Goal: Task Accomplishment & Management: Use online tool/utility

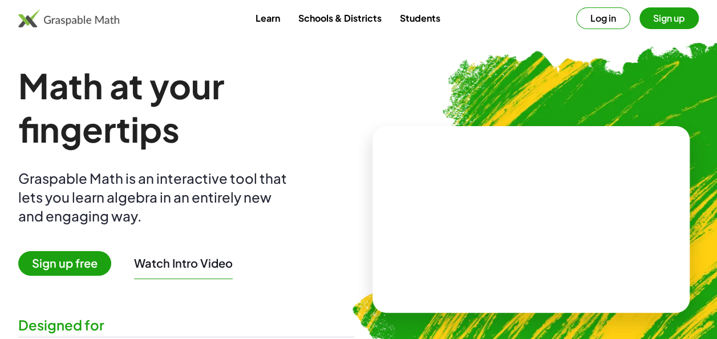
click at [612, 23] on button "Log in" at bounding box center [603, 18] width 54 height 22
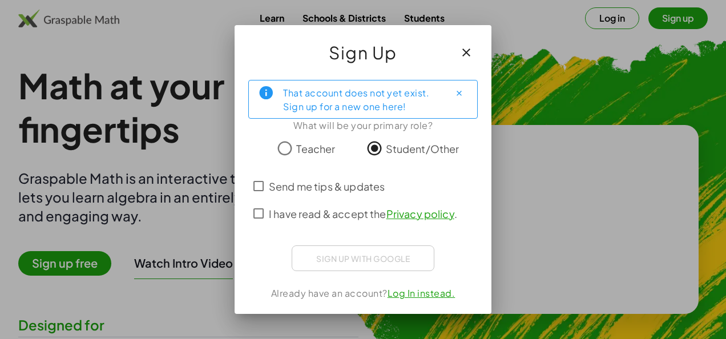
click at [350, 257] on div "Sign up with Google Sign in with Google Sign in with Google. Opens in new tab" at bounding box center [363, 258] width 143 height 26
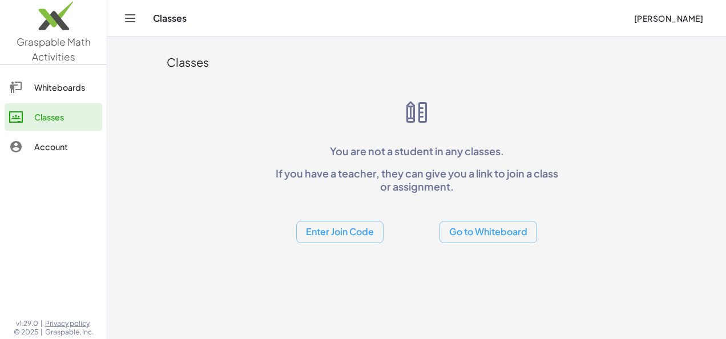
click at [346, 239] on button "Enter Join Code" at bounding box center [339, 232] width 87 height 22
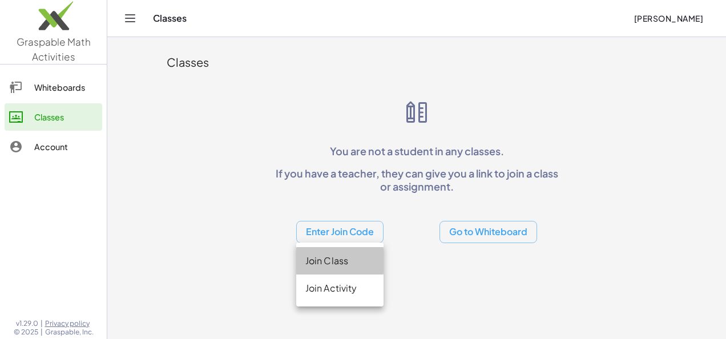
click at [328, 261] on div "Join Class" at bounding box center [339, 261] width 69 height 14
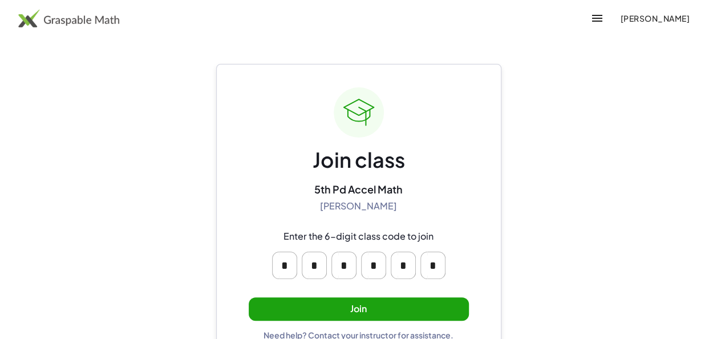
click at [386, 312] on button "Join" at bounding box center [359, 308] width 220 height 23
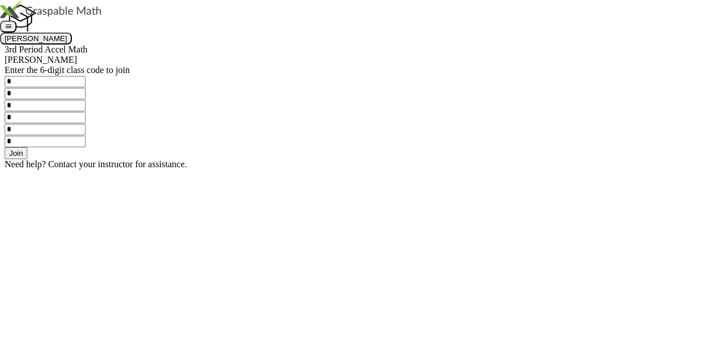
click at [27, 159] on button "Join" at bounding box center [16, 153] width 23 height 12
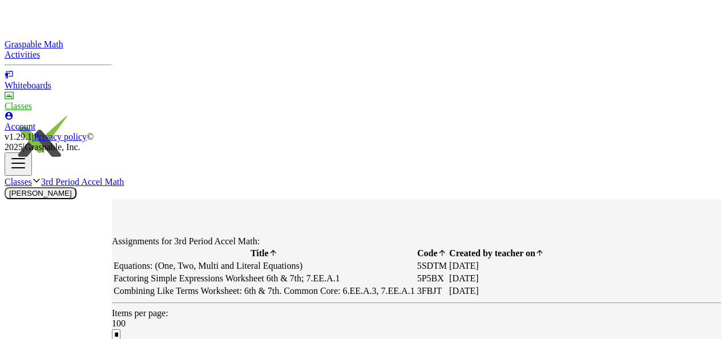
click at [415, 260] on td "Equations: (One, Two, Multi and Literal Equations)" at bounding box center [264, 265] width 302 height 11
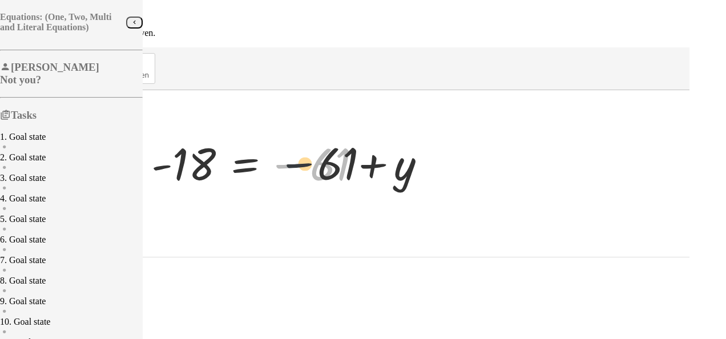
drag, startPoint x: 427, startPoint y: 187, endPoint x: 517, endPoint y: 179, distance: 90.5
click at [441, 179] on div at bounding box center [293, 163] width 295 height 57
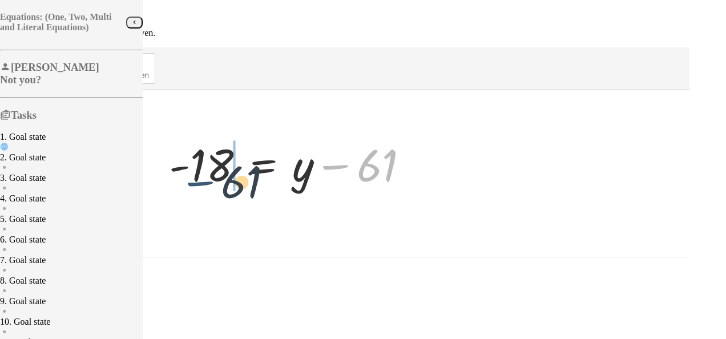
drag, startPoint x: 496, startPoint y: 175, endPoint x: 371, endPoint y: 188, distance: 125.7
click at [371, 188] on div at bounding box center [293, 163] width 260 height 59
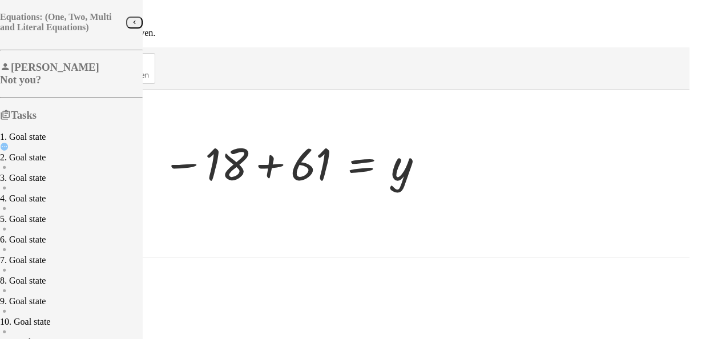
click at [34, 269] on button "Reset" at bounding box center [19, 263] width 29 height 12
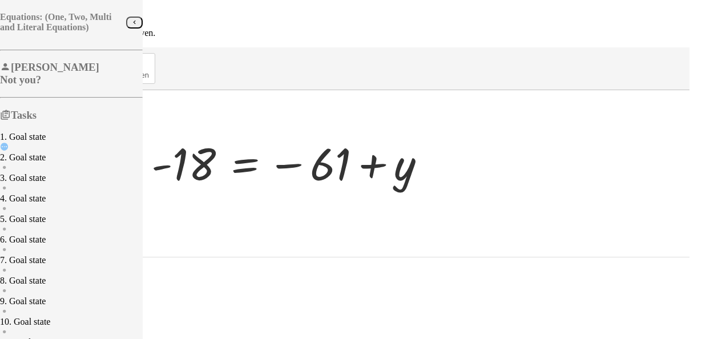
click at [436, 161] on div at bounding box center [293, 163] width 295 height 57
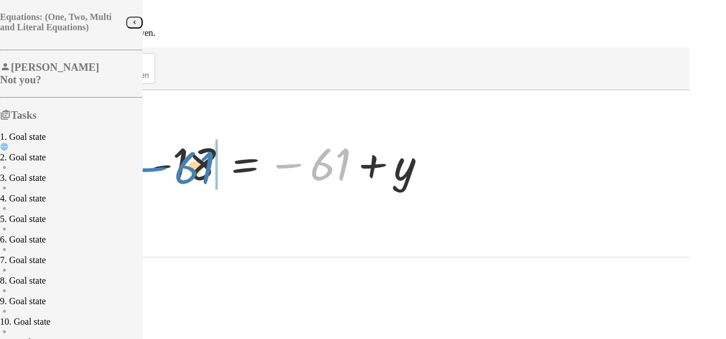
drag, startPoint x: 477, startPoint y: 155, endPoint x: 342, endPoint y: 159, distance: 134.7
click at [342, 159] on div at bounding box center [293, 163] width 295 height 57
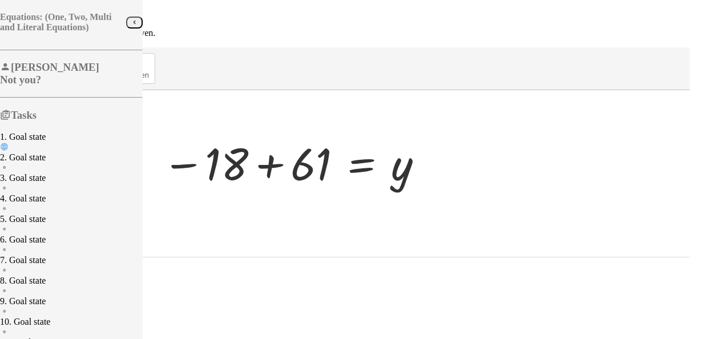
drag, startPoint x: 439, startPoint y: 159, endPoint x: 363, endPoint y: 159, distance: 76.5
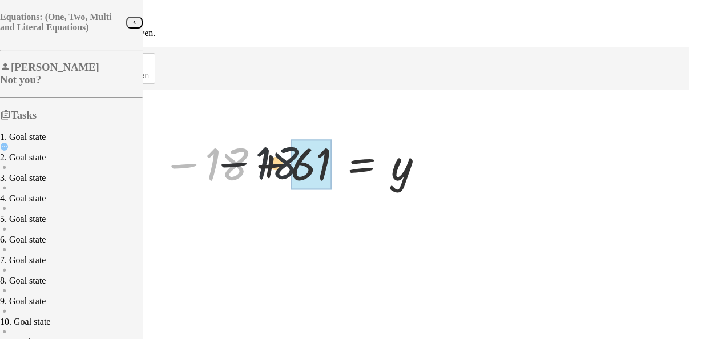
drag, startPoint x: 370, startPoint y: 167, endPoint x: 452, endPoint y: 165, distance: 81.6
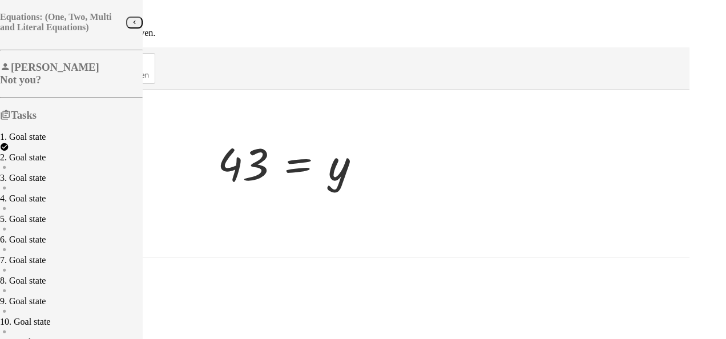
click at [39, 280] on span "Continue" at bounding box center [24, 275] width 30 height 9
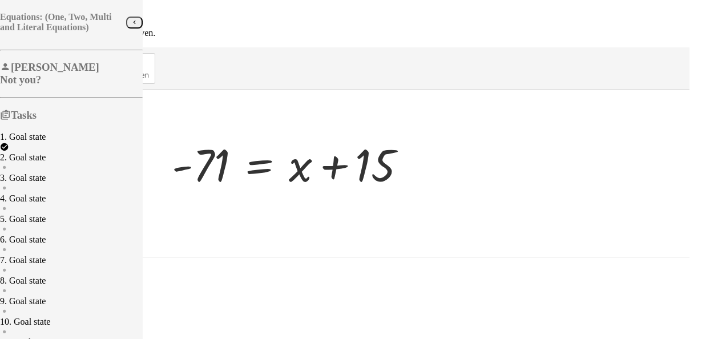
click at [531, 215] on div at bounding box center [347, 163] width 685 height 146
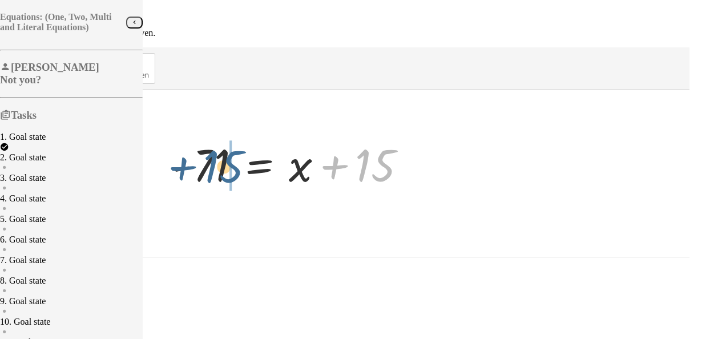
drag, startPoint x: 504, startPoint y: 162, endPoint x: 346, endPoint y: 163, distance: 157.5
click at [346, 163] on div at bounding box center [293, 163] width 255 height 59
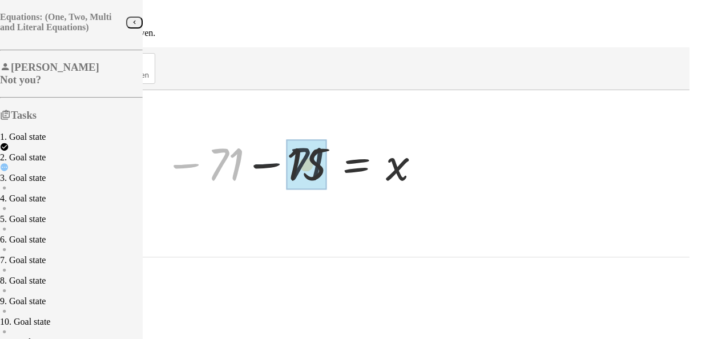
drag, startPoint x: 357, startPoint y: 159, endPoint x: 451, endPoint y: 159, distance: 93.6
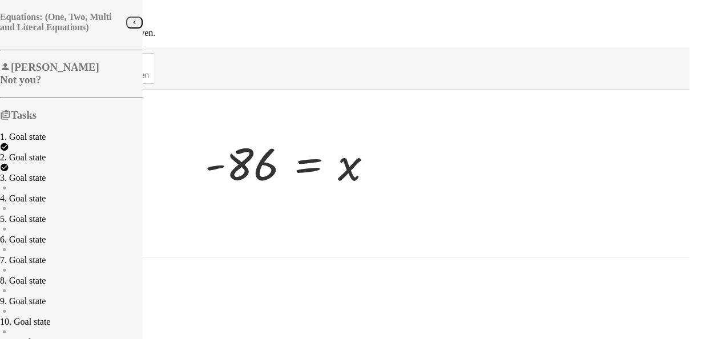
click at [39, 280] on span "Continue" at bounding box center [24, 275] width 30 height 9
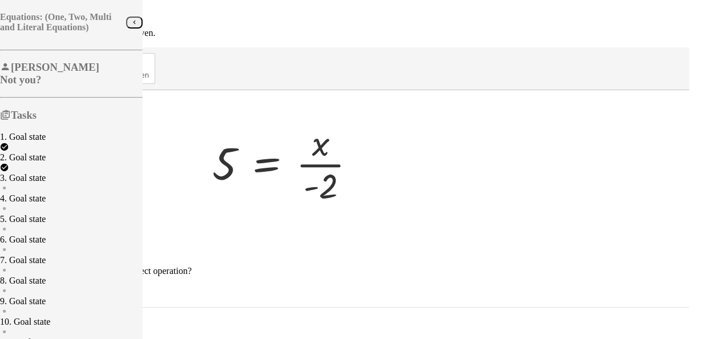
drag, startPoint x: 474, startPoint y: 162, endPoint x: 520, endPoint y: 143, distance: 50.1
drag, startPoint x: 520, startPoint y: 143, endPoint x: 491, endPoint y: 126, distance: 34.3
click at [371, 126] on div at bounding box center [289, 163] width 164 height 88
drag, startPoint x: 361, startPoint y: 138, endPoint x: 518, endPoint y: 136, distance: 157.5
click at [374, 136] on div "5 5 = · x · - 2" at bounding box center [284, 163] width 179 height 94
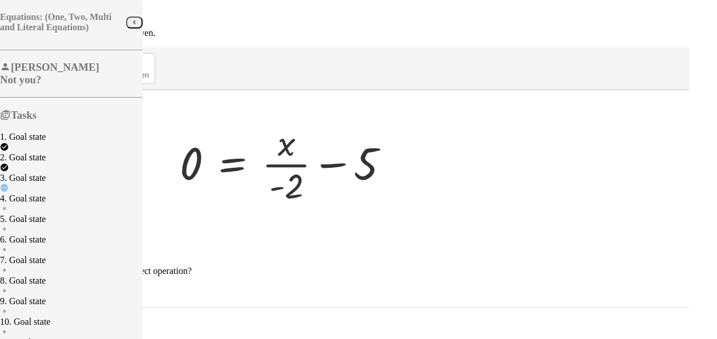
drag, startPoint x: 510, startPoint y: 142, endPoint x: 379, endPoint y: 140, distance: 131.3
drag, startPoint x: 379, startPoint y: 140, endPoint x: 178, endPoint y: 334, distance: 279.3
click at [34, 320] on button "Reset" at bounding box center [19, 314] width 29 height 12
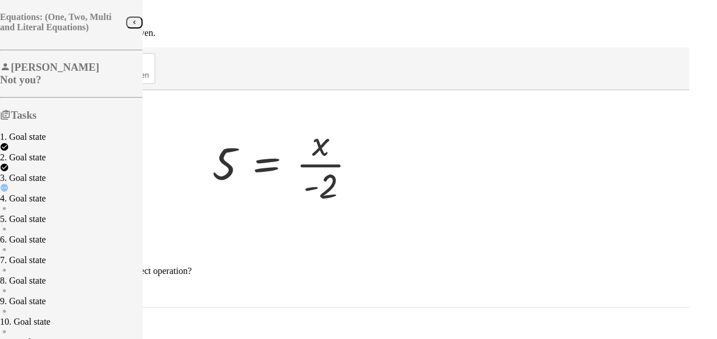
click at [93, 305] on textarea at bounding box center [49, 294] width 88 height 19
click at [250, 204] on div at bounding box center [347, 163] width 685 height 146
drag, startPoint x: 469, startPoint y: 164, endPoint x: 492, endPoint y: 128, distance: 42.6
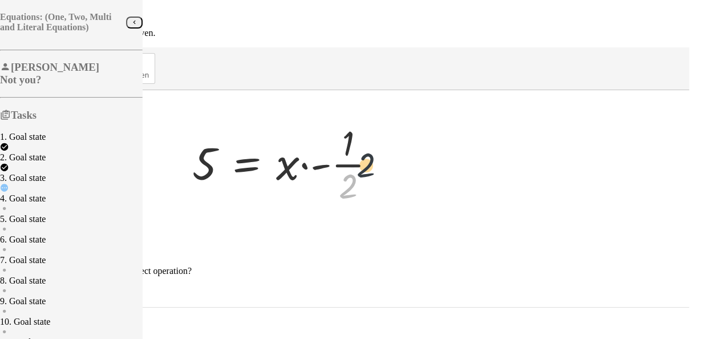
drag, startPoint x: 489, startPoint y: 166, endPoint x: 509, endPoint y: 139, distance: 33.8
click at [391, 139] on div at bounding box center [289, 163] width 204 height 88
drag, startPoint x: 494, startPoint y: 127, endPoint x: 463, endPoint y: 173, distance: 56.0
click at [391, 173] on div at bounding box center [289, 163] width 204 height 88
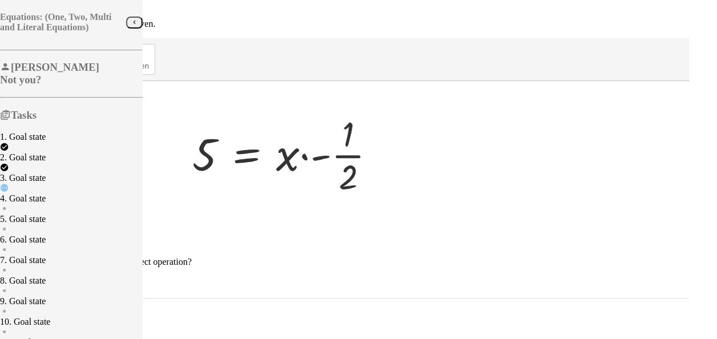
scroll to position [13, 0]
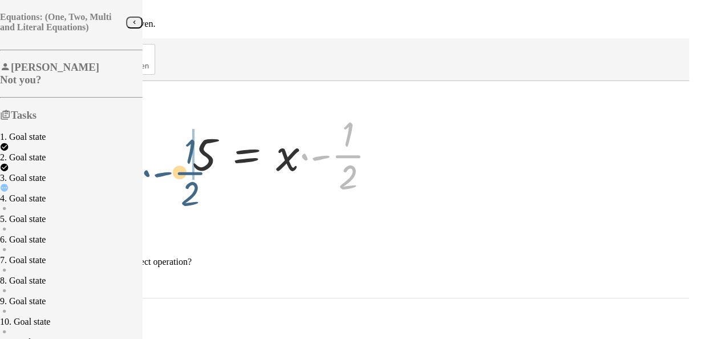
drag, startPoint x: 493, startPoint y: 136, endPoint x: 333, endPoint y: 152, distance: 160.0
click at [333, 152] on div at bounding box center [289, 154] width 204 height 88
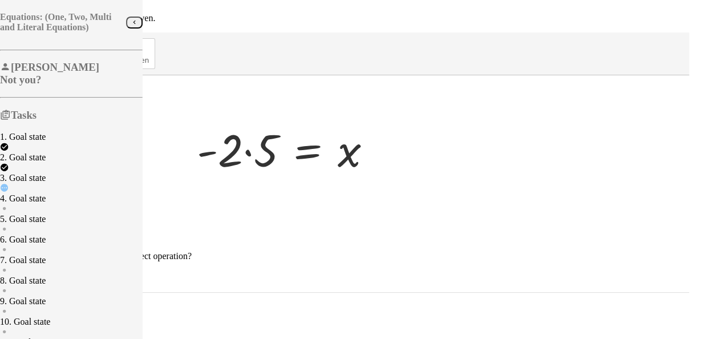
scroll to position [19, 0]
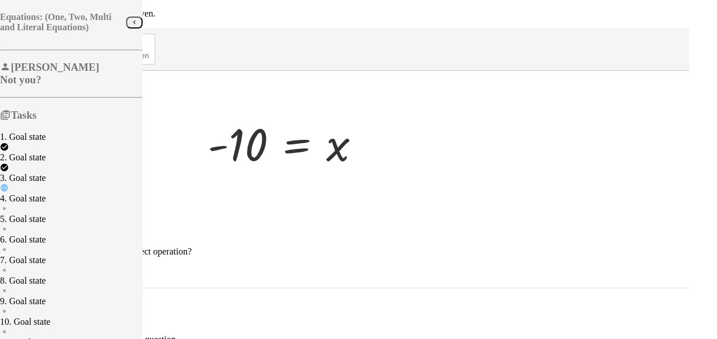
click at [37, 310] on span "Submit" at bounding box center [21, 306] width 33 height 10
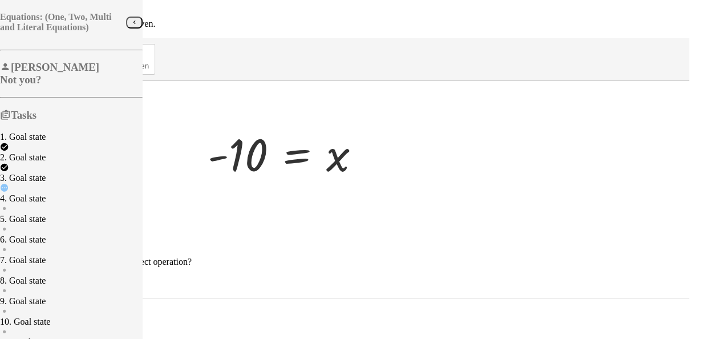
click at [93, 285] on textarea at bounding box center [49, 285] width 88 height 19
click at [88, 163] on div "2. Goal state" at bounding box center [71, 157] width 143 height 10
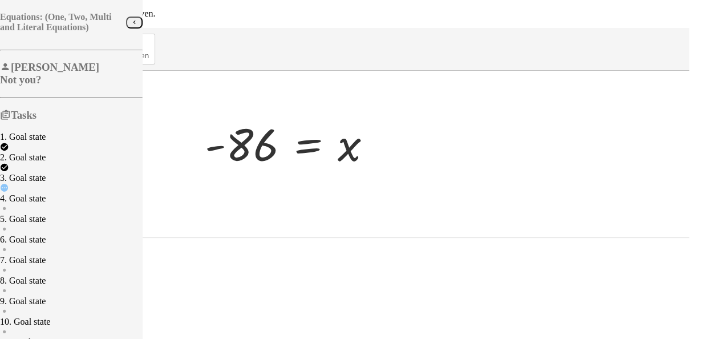
scroll to position [0, 0]
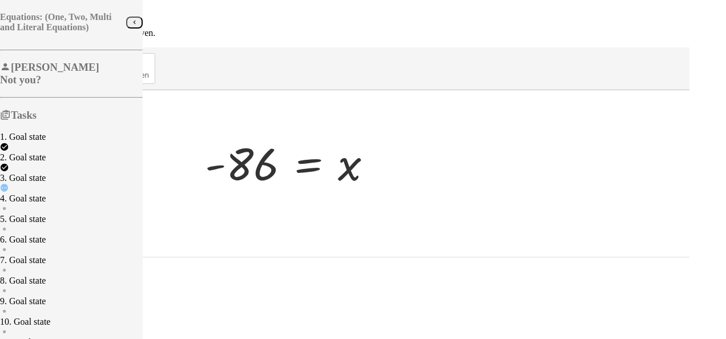
click at [66, 183] on div "3. Goal state" at bounding box center [71, 178] width 143 height 10
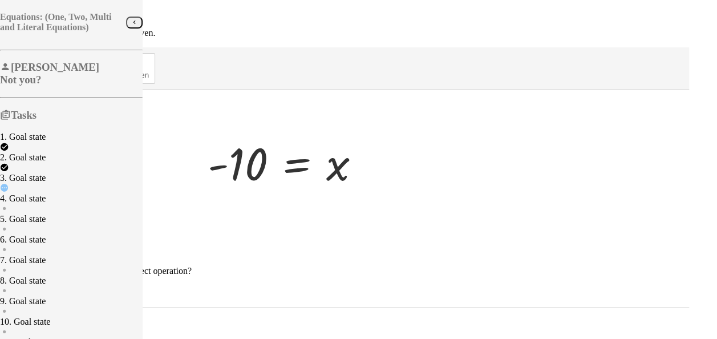
click at [93, 291] on textarea at bounding box center [49, 294] width 88 height 19
click at [93, 290] on textarea "**********" at bounding box center [49, 294] width 88 height 19
click at [93, 292] on textarea "**********" at bounding box center [49, 294] width 88 height 19
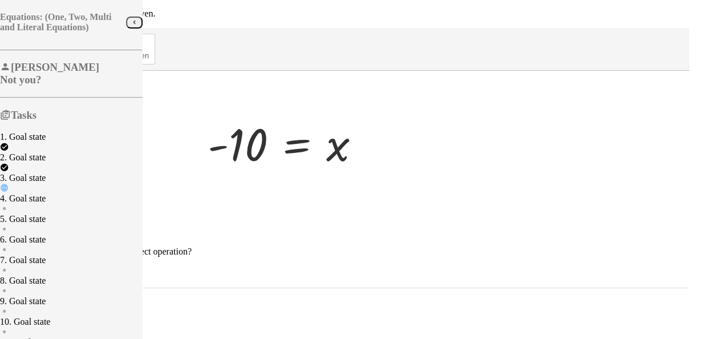
type textarea "**********"
click at [33, 310] on span "Submit" at bounding box center [20, 306] width 23 height 9
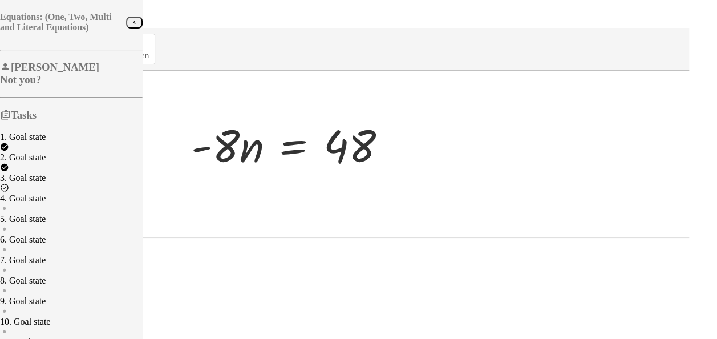
scroll to position [0, 0]
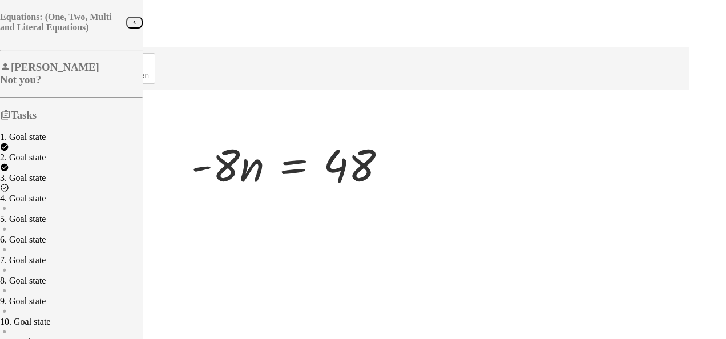
click at [76, 178] on div "3. Goal state" at bounding box center [71, 178] width 143 height 10
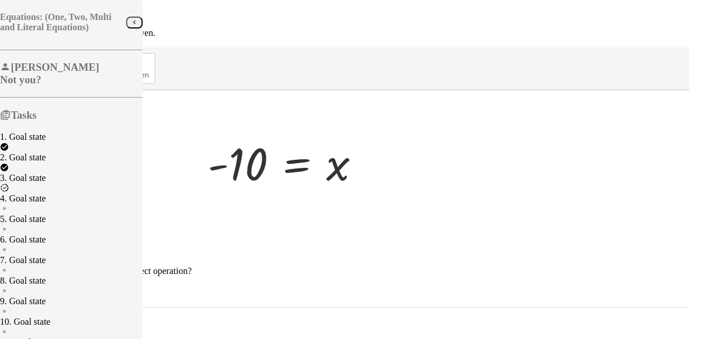
scroll to position [19, 0]
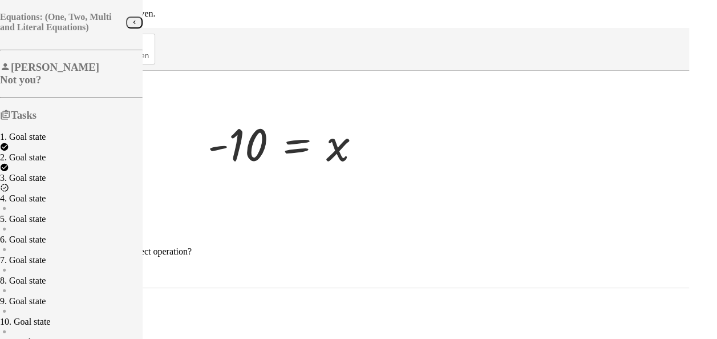
click at [39, 310] on span "Continue" at bounding box center [24, 306] width 30 height 9
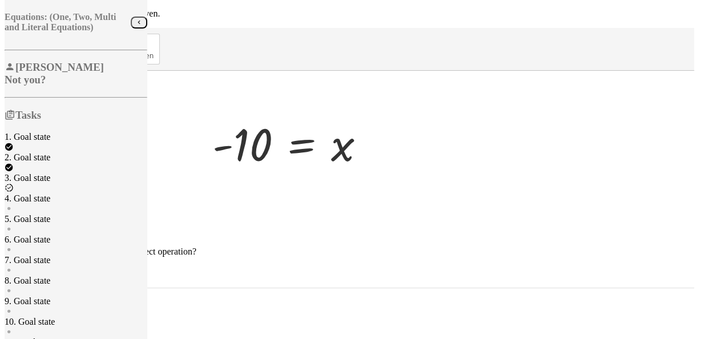
scroll to position [0, 0]
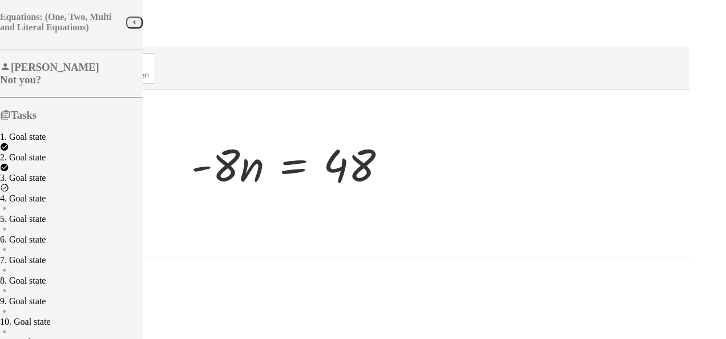
click at [389, 163] on div at bounding box center [293, 163] width 216 height 59
drag, startPoint x: 368, startPoint y: 160, endPoint x: 374, endPoint y: 195, distance: 35.5
click at [374, 195] on div "· - 8 · - 8 · n = 48" at bounding box center [347, 163] width 685 height 146
drag, startPoint x: 369, startPoint y: 165, endPoint x: 501, endPoint y: 193, distance: 135.4
click at [501, 193] on div "· - 8 · n · - 8 · n = 48" at bounding box center [347, 163] width 685 height 146
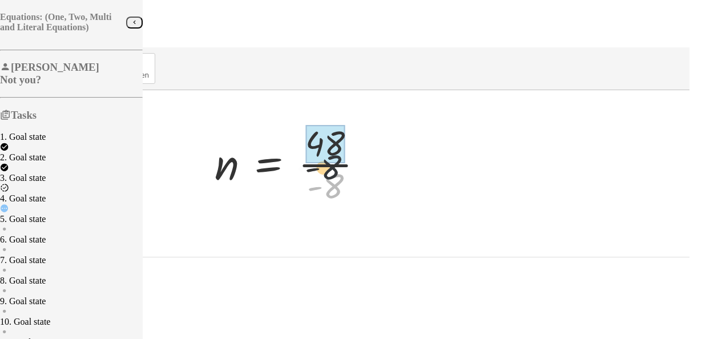
drag, startPoint x: 472, startPoint y: 176, endPoint x: 467, endPoint y: 143, distance: 33.4
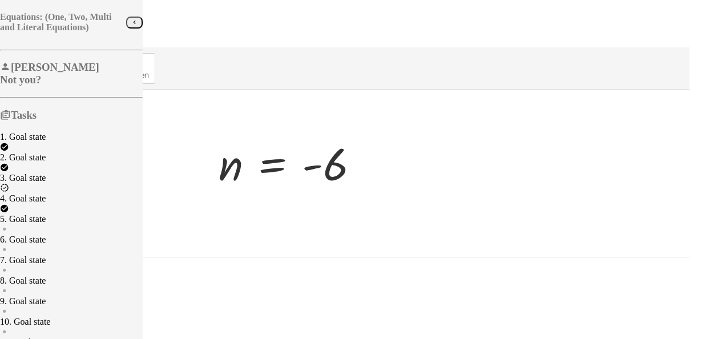
click at [44, 281] on button "Continue" at bounding box center [24, 275] width 39 height 12
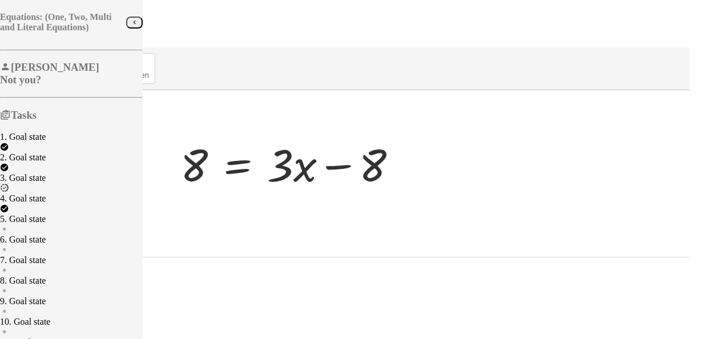
scroll to position [384, 0]
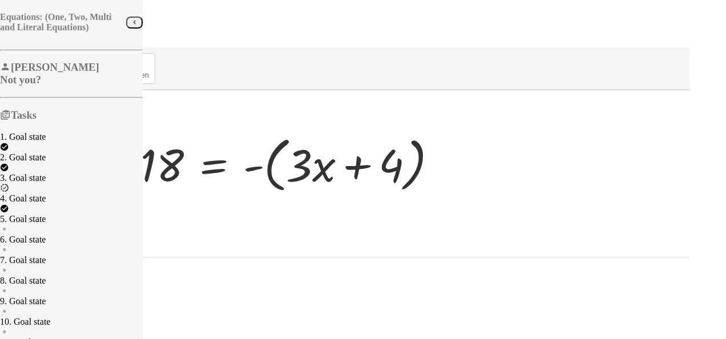
scroll to position [0, 0]
click at [83, 204] on div "4. Goal state" at bounding box center [71, 198] width 143 height 10
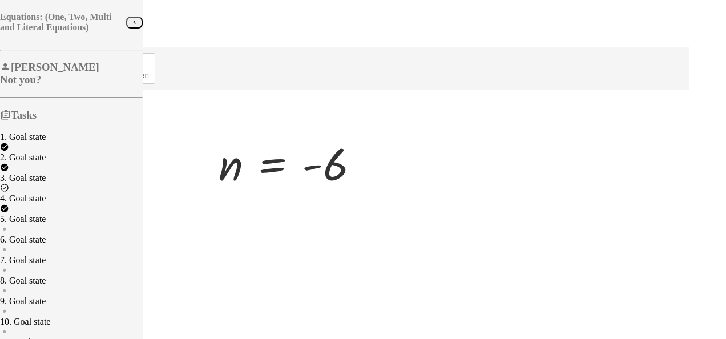
click at [77, 224] on div "5. Goal state" at bounding box center [71, 219] width 143 height 10
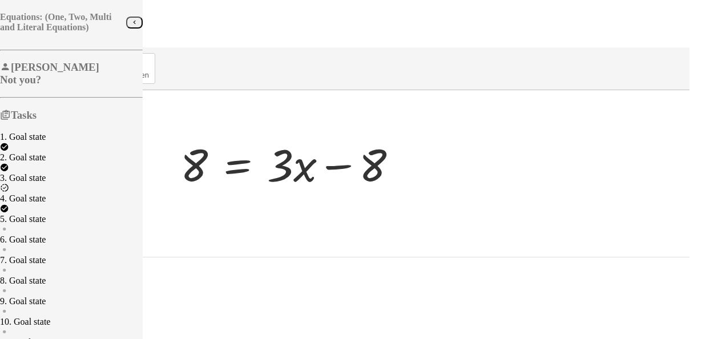
scroll to position [110, 0]
